Goal: Information Seeking & Learning: Learn about a topic

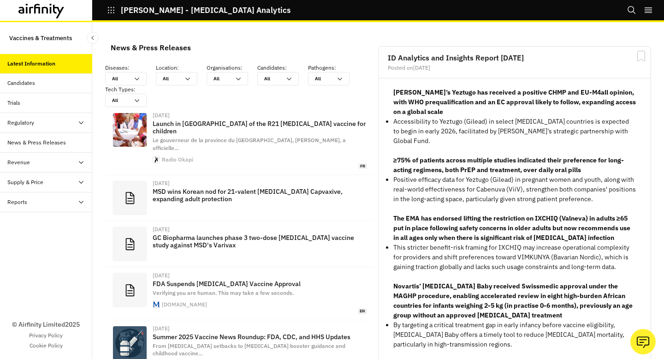
scroll to position [640, 277]
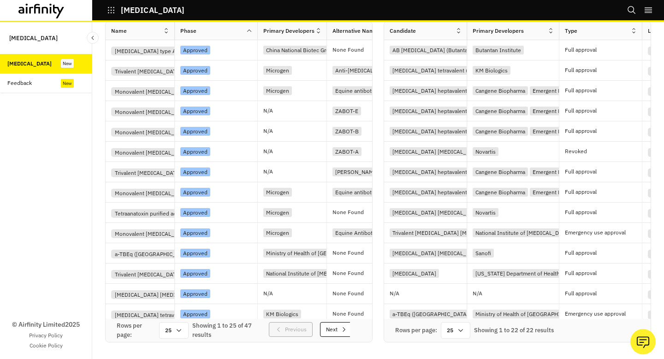
scroll to position [384, 0]
click at [239, 171] on div "Approved" at bounding box center [216, 172] width 83 height 20
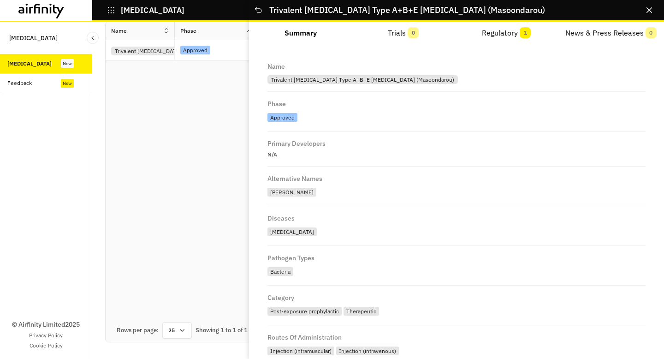
click at [239, 171] on div "Name Phase Primary Developers Alternative Names Diseases Pathogen Types Categor…" at bounding box center [239, 170] width 267 height 297
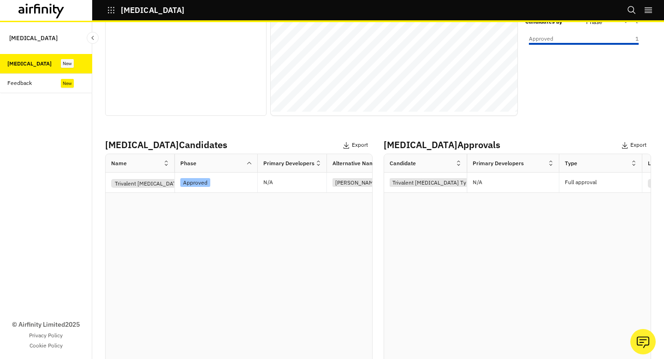
scroll to position [245, 0]
click at [234, 179] on div "Approved" at bounding box center [218, 182] width 77 height 12
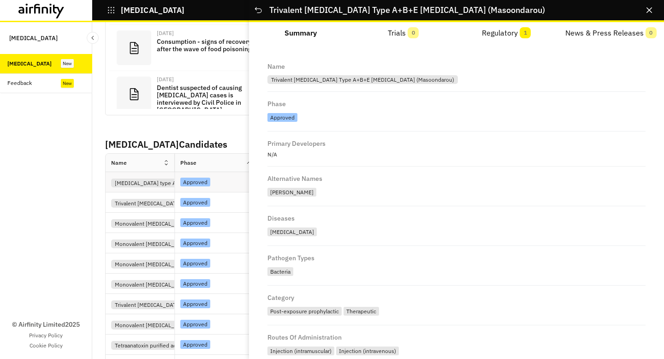
click at [234, 179] on div "Approved" at bounding box center [218, 182] width 77 height 12
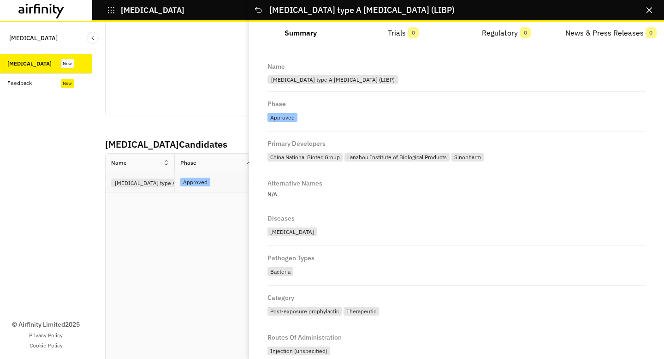
click at [234, 179] on div "Approved" at bounding box center [218, 182] width 77 height 12
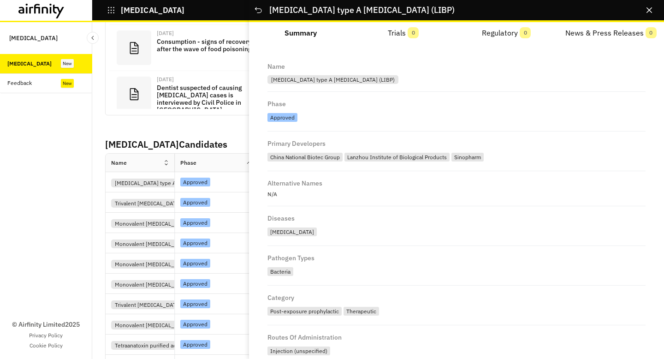
click at [240, 140] on p "[MEDICAL_DATA] Candidates" at bounding box center [239, 144] width 268 height 14
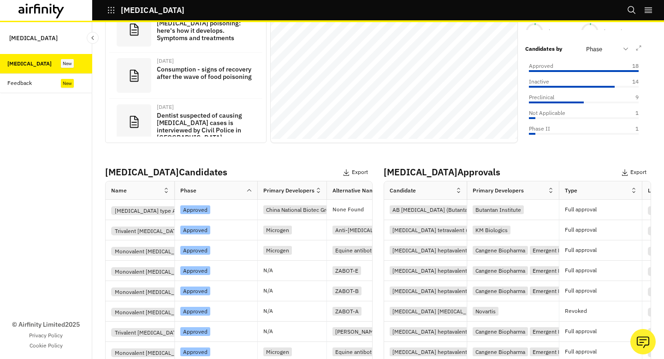
scroll to position [208, 0]
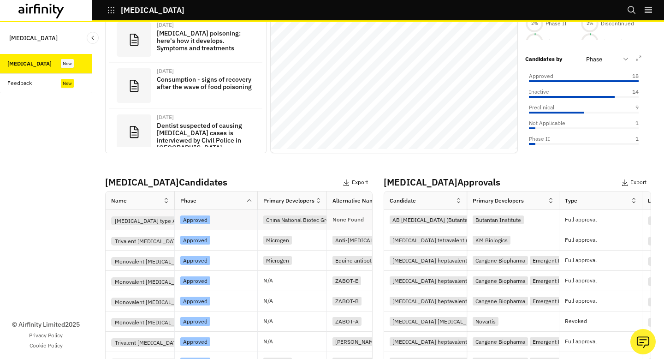
click at [233, 220] on div "Approved" at bounding box center [218, 220] width 77 height 12
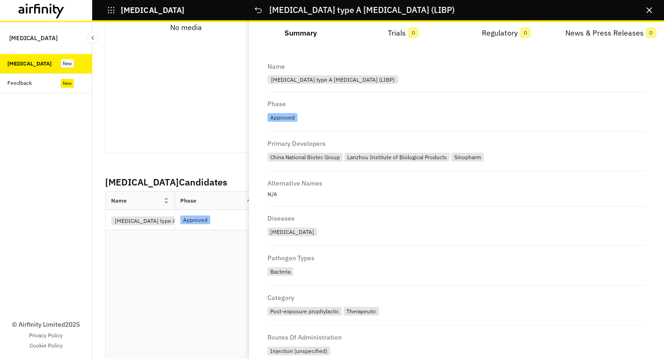
click at [229, 147] on div "No media" at bounding box center [185, 27] width 161 height 251
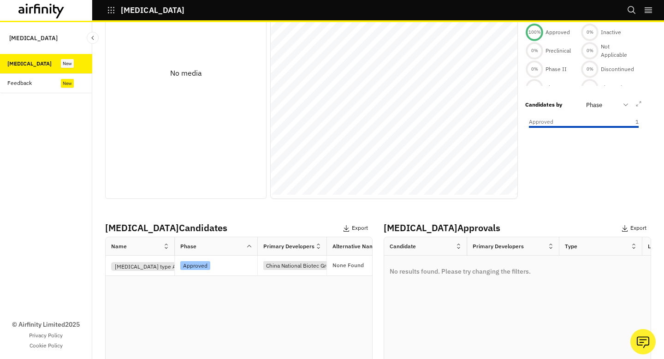
scroll to position [173, 0]
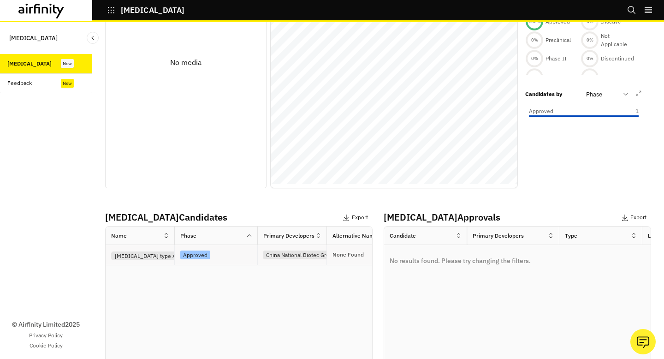
click at [226, 249] on div "Approved" at bounding box center [218, 255] width 77 height 12
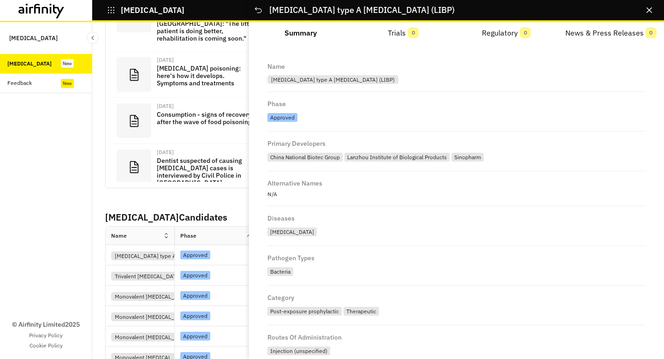
click at [212, 219] on p "[MEDICAL_DATA] Candidates" at bounding box center [239, 217] width 268 height 14
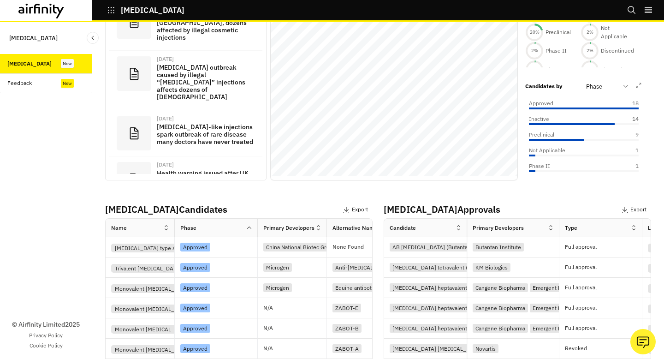
scroll to position [217, 0]
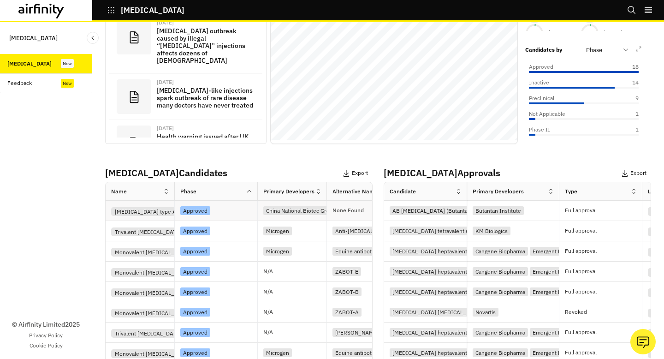
click at [256, 207] on div "Approved" at bounding box center [218, 210] width 77 height 12
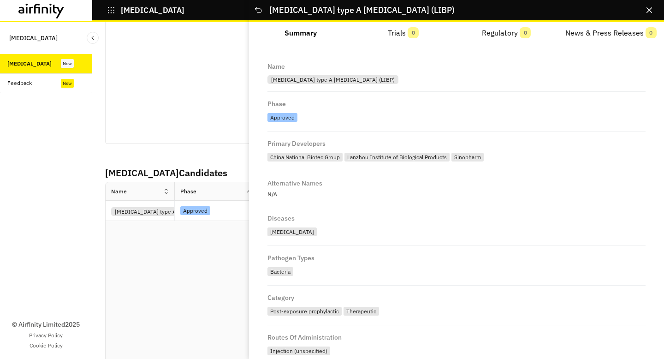
click at [211, 170] on p "[MEDICAL_DATA] Candidates" at bounding box center [239, 173] width 268 height 14
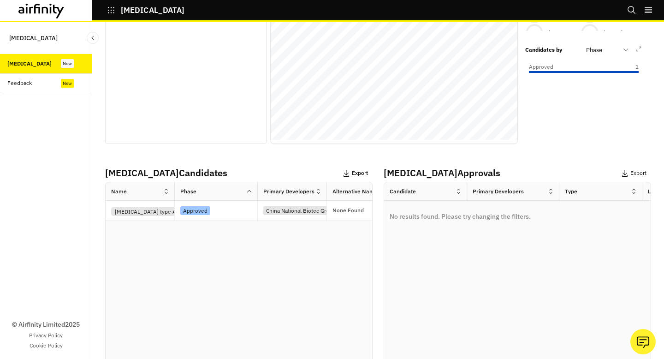
click at [361, 167] on button "Export" at bounding box center [355, 173] width 25 height 15
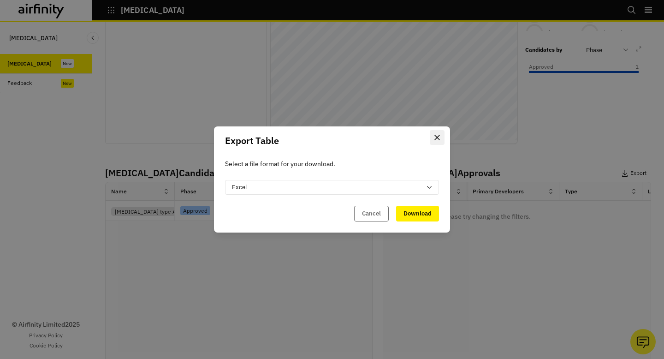
click at [443, 137] on button "Close" at bounding box center [437, 137] width 15 height 15
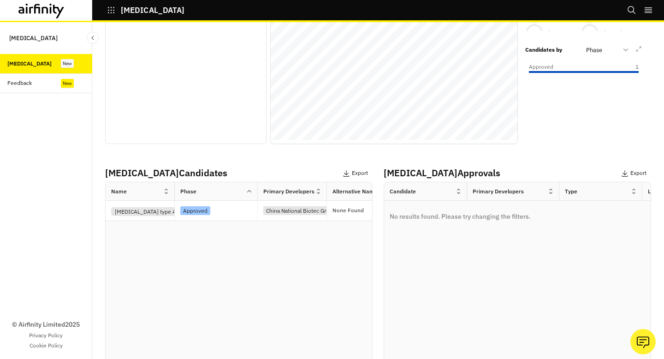
click at [498, 143] on div "Data Adjustments Horizontal Axis Phase Stack by Technology Type Sort by Default…" at bounding box center [394, 18] width 248 height 251
click at [502, 164] on div "Data Sources and Limitations Name : [MEDICAL_DATA] type A [MEDICAL_DATA] (LIBP)…" at bounding box center [378, 174] width 546 height 672
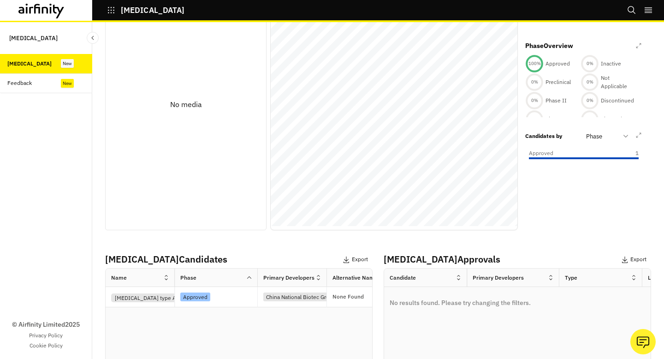
scroll to position [204, 0]
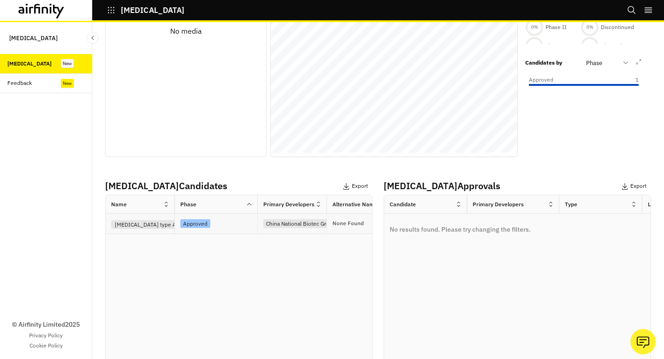
click at [226, 231] on div "Approved" at bounding box center [216, 224] width 83 height 20
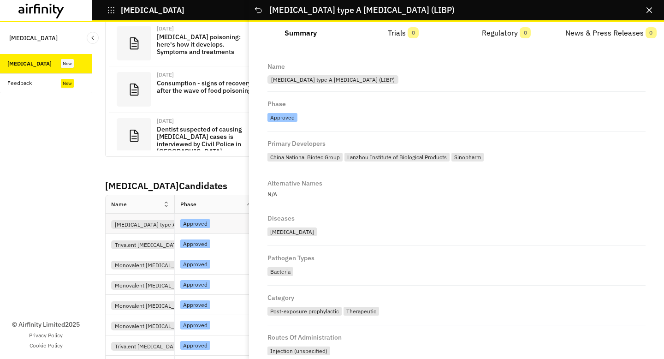
click at [226, 231] on div "Approved" at bounding box center [216, 224] width 83 height 20
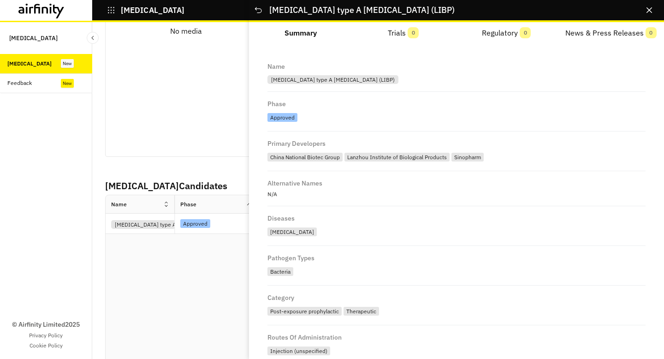
click at [228, 175] on div "Data Sources and Limitations Name : [MEDICAL_DATA] type A [MEDICAL_DATA] (LIBP)…" at bounding box center [378, 187] width 546 height 672
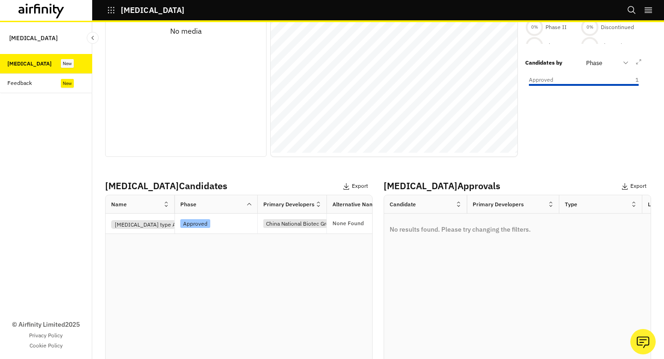
click at [228, 175] on div "Data Sources and Limitations Name : [MEDICAL_DATA] type A [MEDICAL_DATA] (LIBP)…" at bounding box center [378, 187] width 546 height 672
click at [226, 223] on div "Approved" at bounding box center [218, 223] width 77 height 12
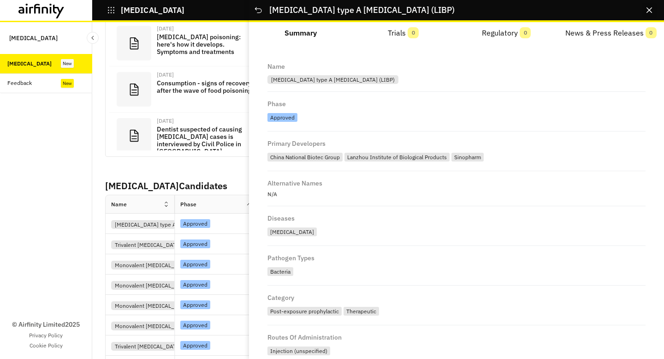
click at [652, 14] on button "Close" at bounding box center [649, 10] width 15 height 15
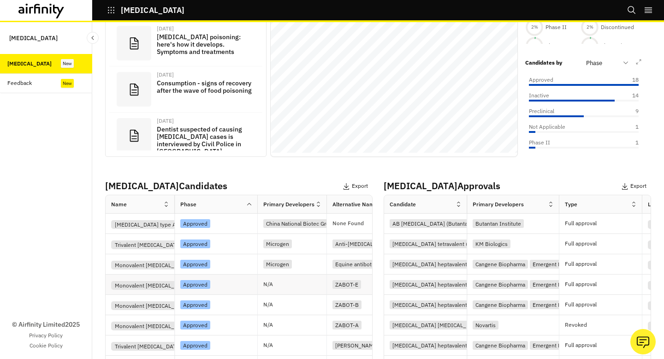
click at [247, 278] on div "Approved" at bounding box center [218, 284] width 77 height 12
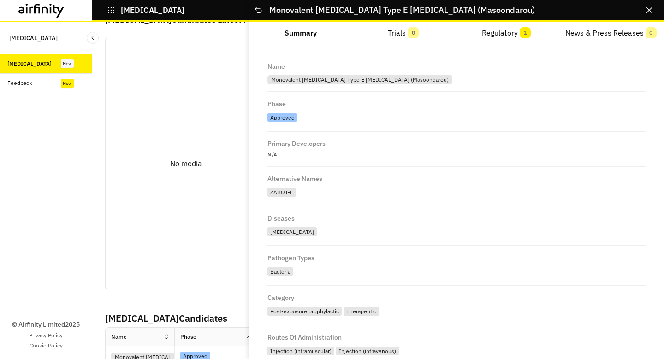
scroll to position [17, 0]
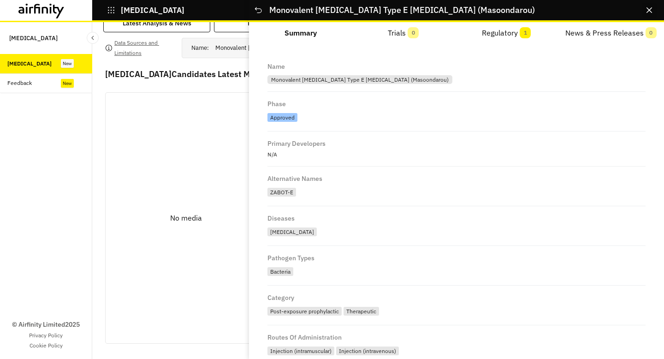
click at [652, 9] on button "Close" at bounding box center [649, 10] width 15 height 15
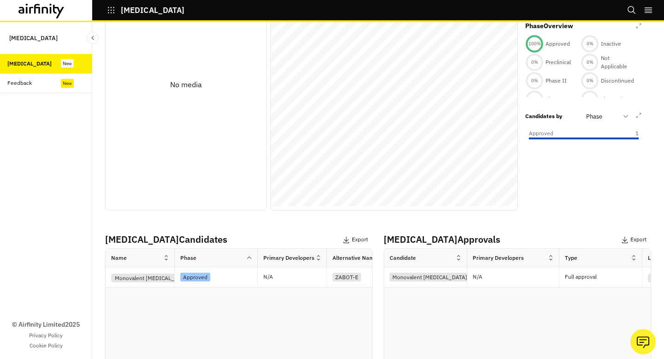
scroll to position [197, 0]
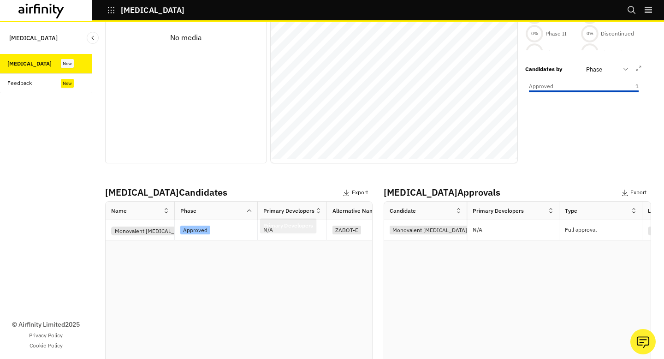
click at [239, 220] on div "Phase" at bounding box center [216, 211] width 83 height 18
click at [235, 231] on div "Approved" at bounding box center [218, 230] width 77 height 12
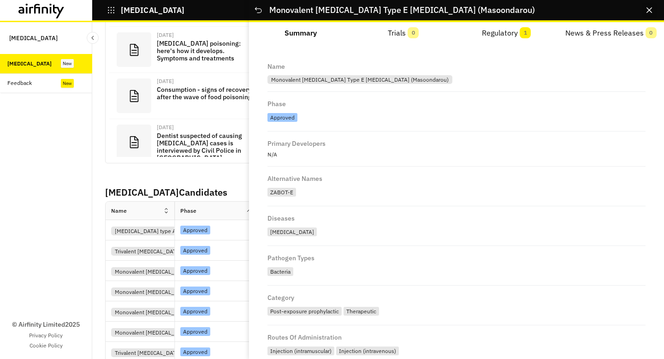
click at [656, 10] on button "Close" at bounding box center [649, 10] width 15 height 15
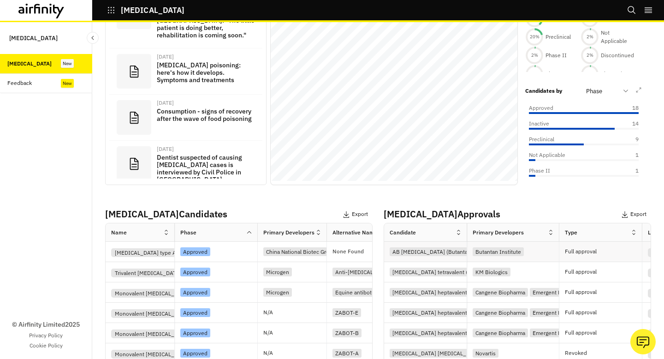
scroll to position [172, 0]
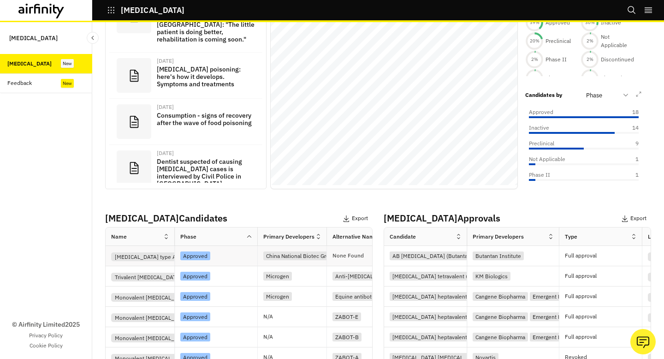
click at [236, 250] on div "Approved" at bounding box center [218, 256] width 77 height 12
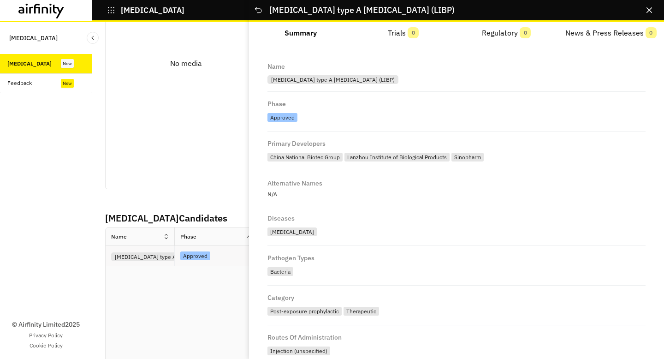
click at [236, 250] on div "Approved" at bounding box center [218, 256] width 77 height 12
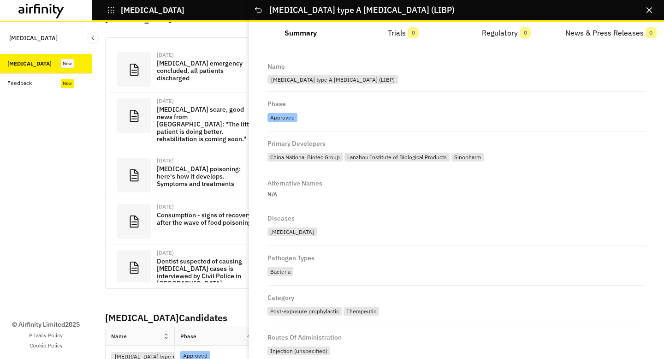
scroll to position [31, 0]
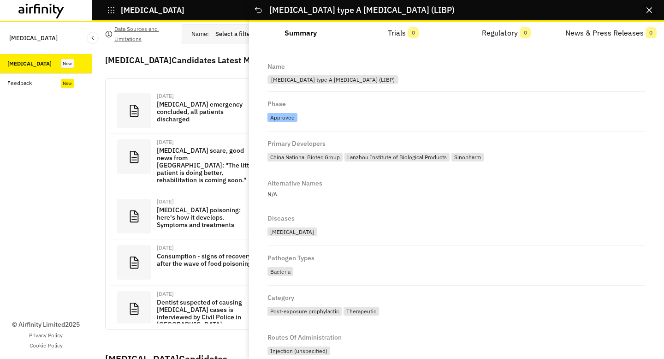
click at [654, 7] on button "Close" at bounding box center [649, 10] width 15 height 15
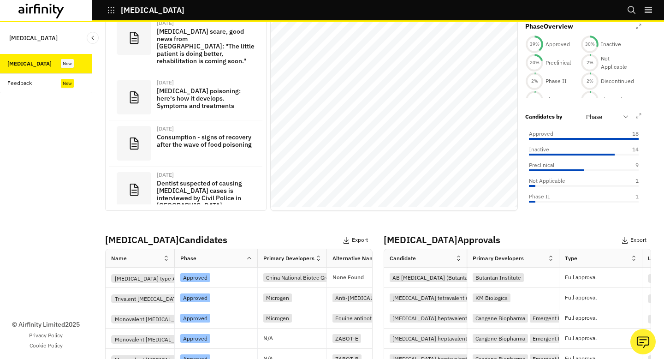
scroll to position [151, 0]
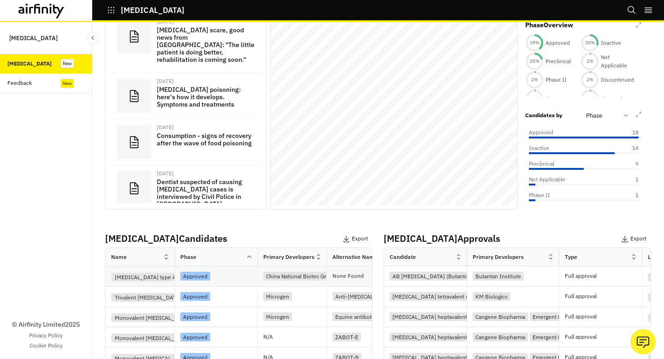
click at [218, 273] on div "Approved" at bounding box center [218, 276] width 77 height 12
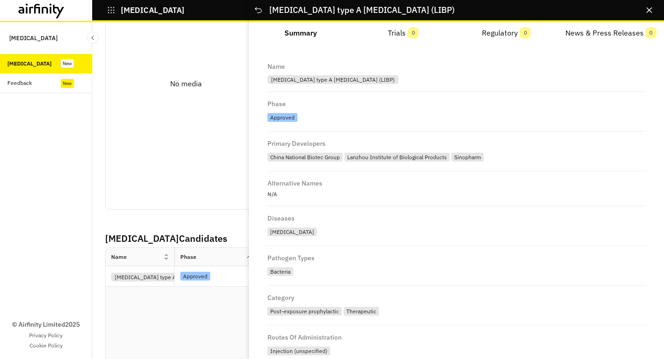
click at [225, 219] on div "[MEDICAL_DATA] Candidates Latest Media No media" at bounding box center [185, 77] width 161 height 293
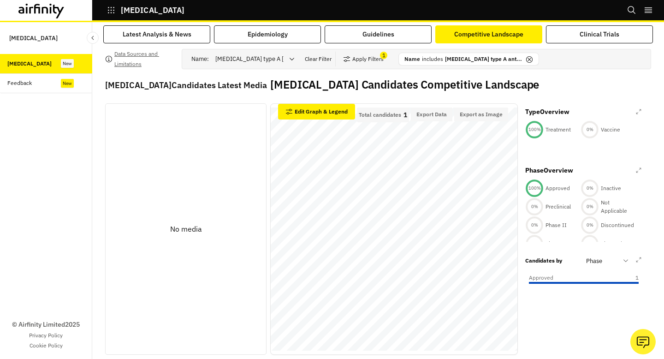
scroll to position [0, 0]
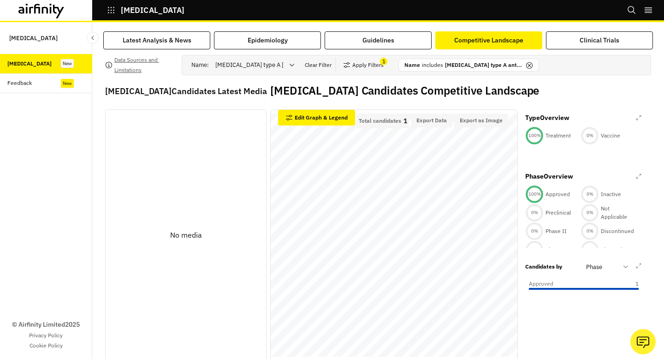
click at [526, 65] on icon at bounding box center [529, 65] width 7 height 7
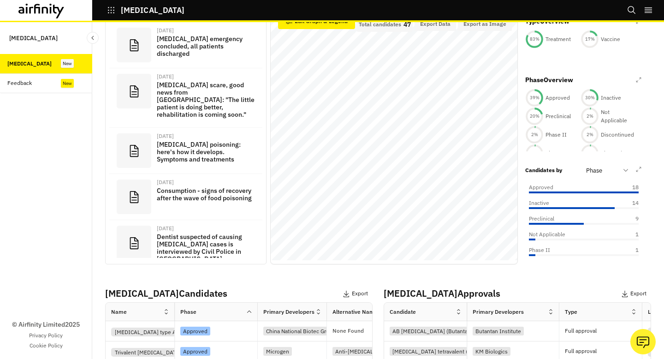
scroll to position [136, 0]
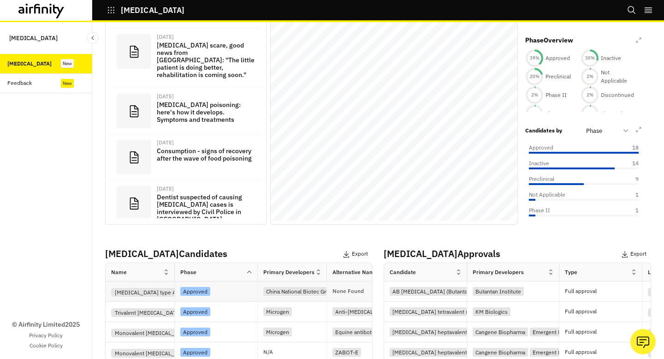
click at [211, 292] on div "Approved" at bounding box center [196, 292] width 32 height 11
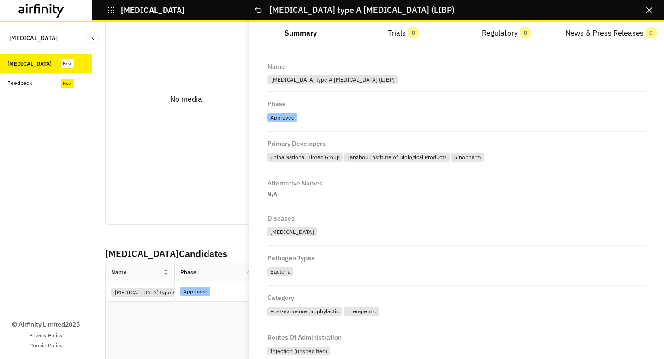
click at [232, 249] on p "[MEDICAL_DATA] Candidates" at bounding box center [239, 254] width 268 height 14
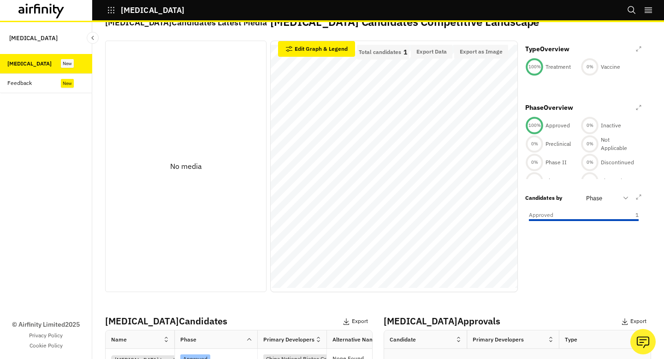
scroll to position [0, 0]
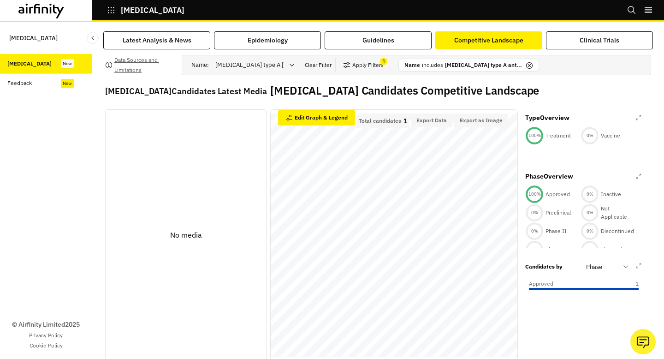
click at [526, 67] on icon at bounding box center [529, 65] width 7 height 7
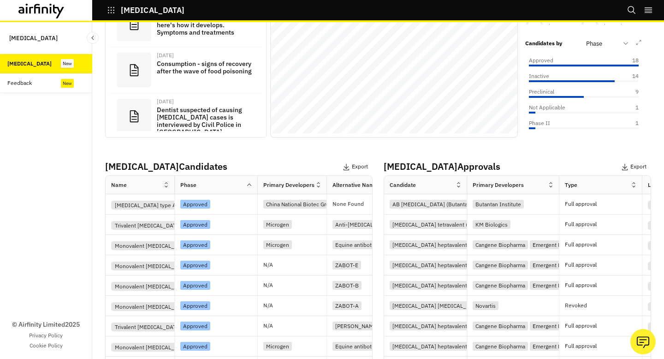
scroll to position [224, 0]
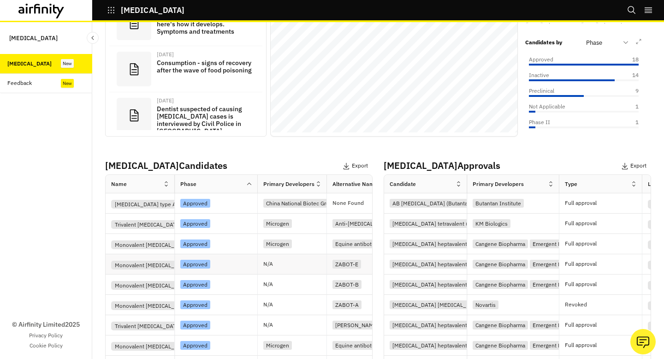
click at [308, 256] on div "N/A" at bounding box center [292, 264] width 69 height 20
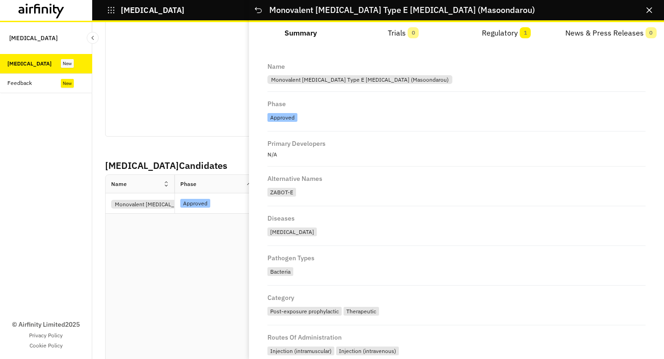
click at [227, 170] on p "[MEDICAL_DATA] Candidates" at bounding box center [239, 166] width 268 height 14
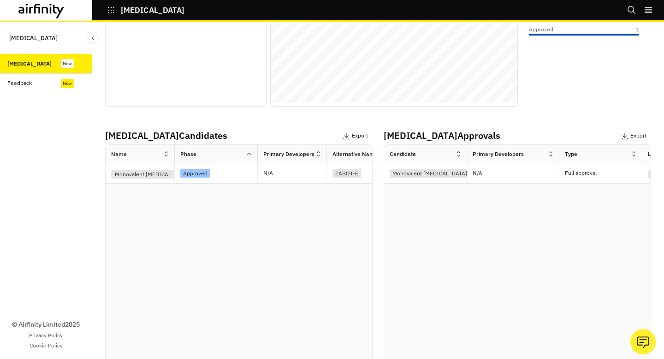
scroll to position [262, 0]
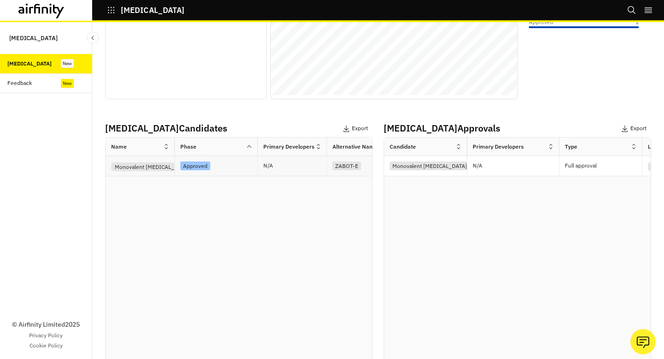
click at [227, 166] on div "Approved" at bounding box center [218, 166] width 77 height 12
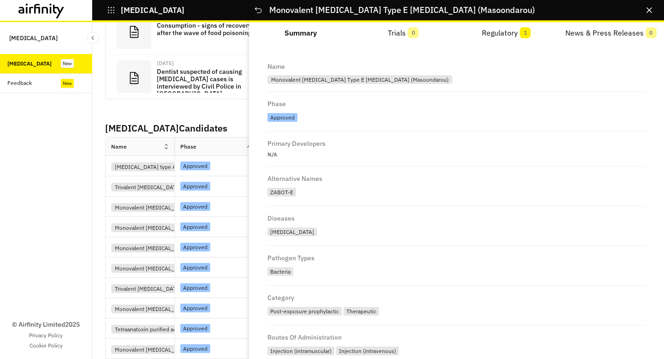
click at [233, 134] on p "[MEDICAL_DATA] Candidates" at bounding box center [239, 128] width 268 height 14
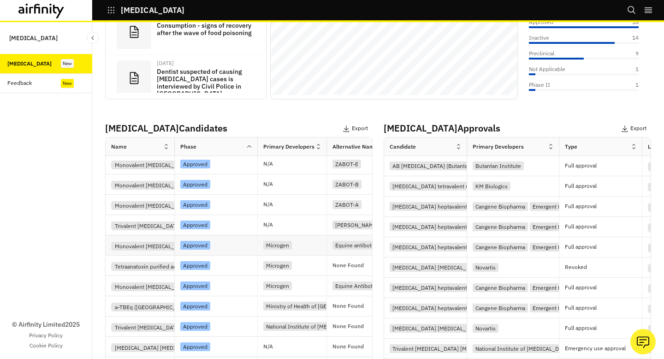
scroll to position [66, 0]
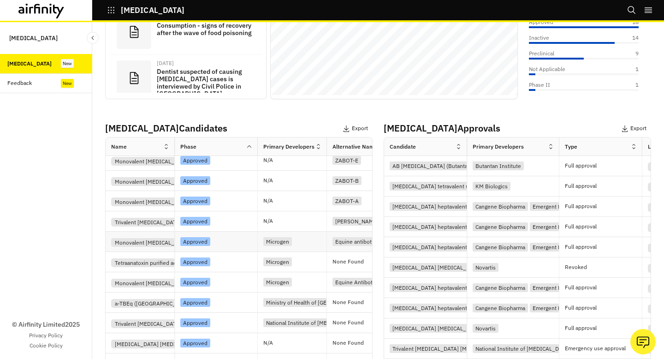
click at [235, 236] on div "Approved" at bounding box center [218, 241] width 77 height 12
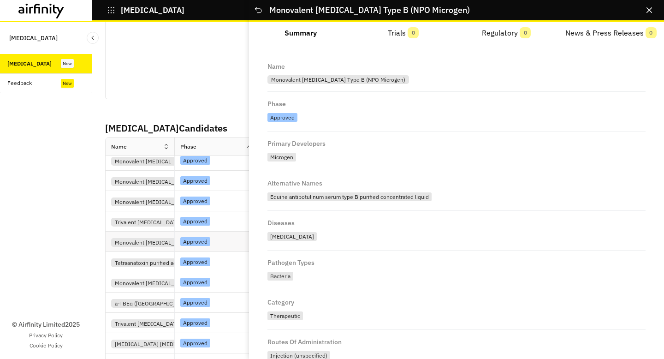
scroll to position [0, 0]
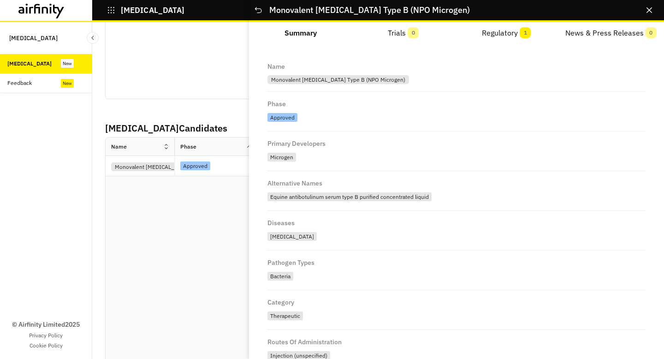
click at [235, 236] on div "Name Phase Primary Developers Alternative Names Diseases Pathogen Types Categor…" at bounding box center [239, 285] width 267 height 297
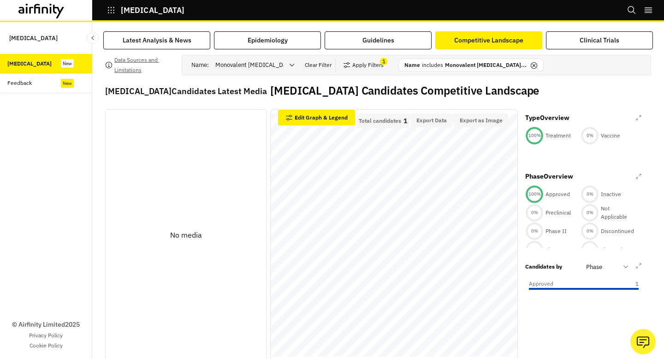
click at [531, 68] on icon at bounding box center [534, 65] width 6 height 6
